Goal: Task Accomplishment & Management: Use online tool/utility

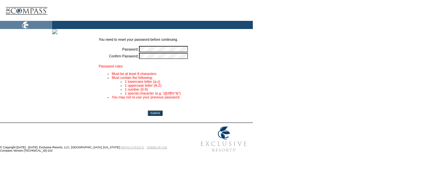
click at [163, 116] on input "Submit" at bounding box center [155, 113] width 15 height 5
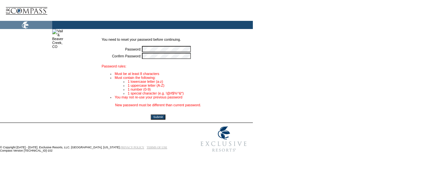
click at [165, 120] on input "Submit" at bounding box center [158, 117] width 15 height 5
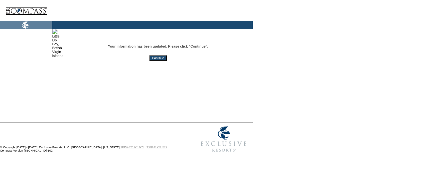
click at [167, 58] on input "Continue" at bounding box center [157, 57] width 17 height 5
